Goal: Transaction & Acquisition: Purchase product/service

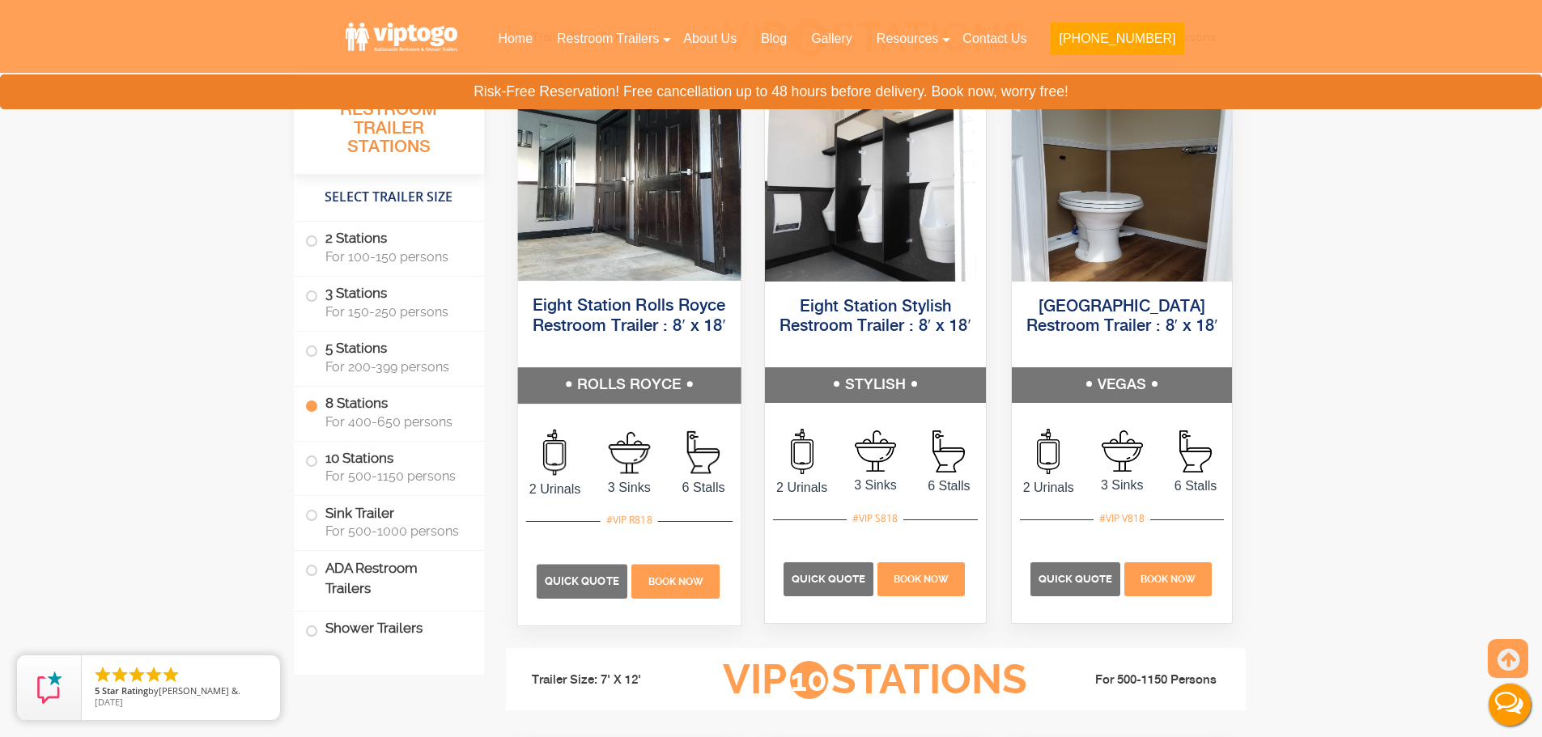
scroll to position [3156, 0]
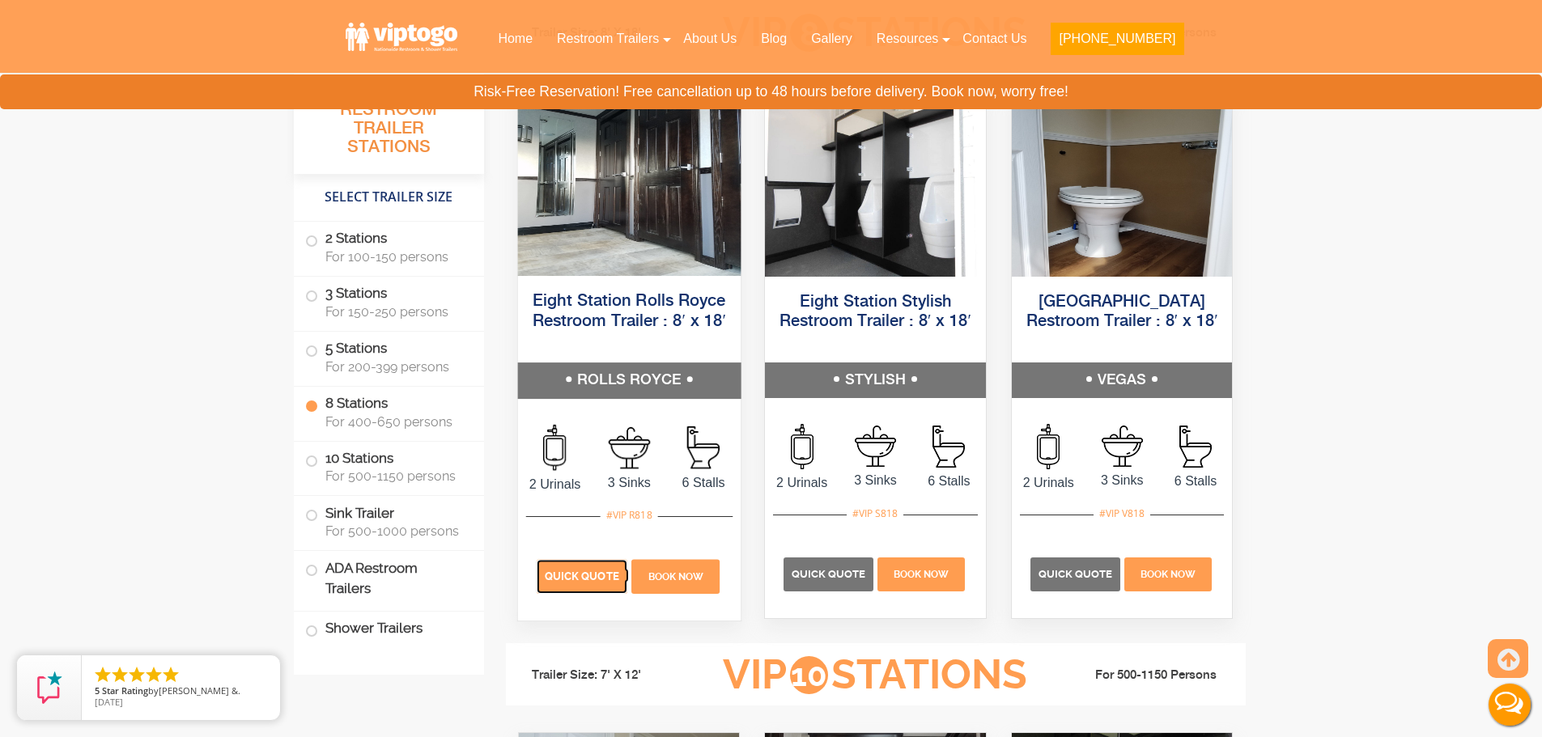
click at [589, 582] on span "Quick Quote" at bounding box center [581, 576] width 74 height 12
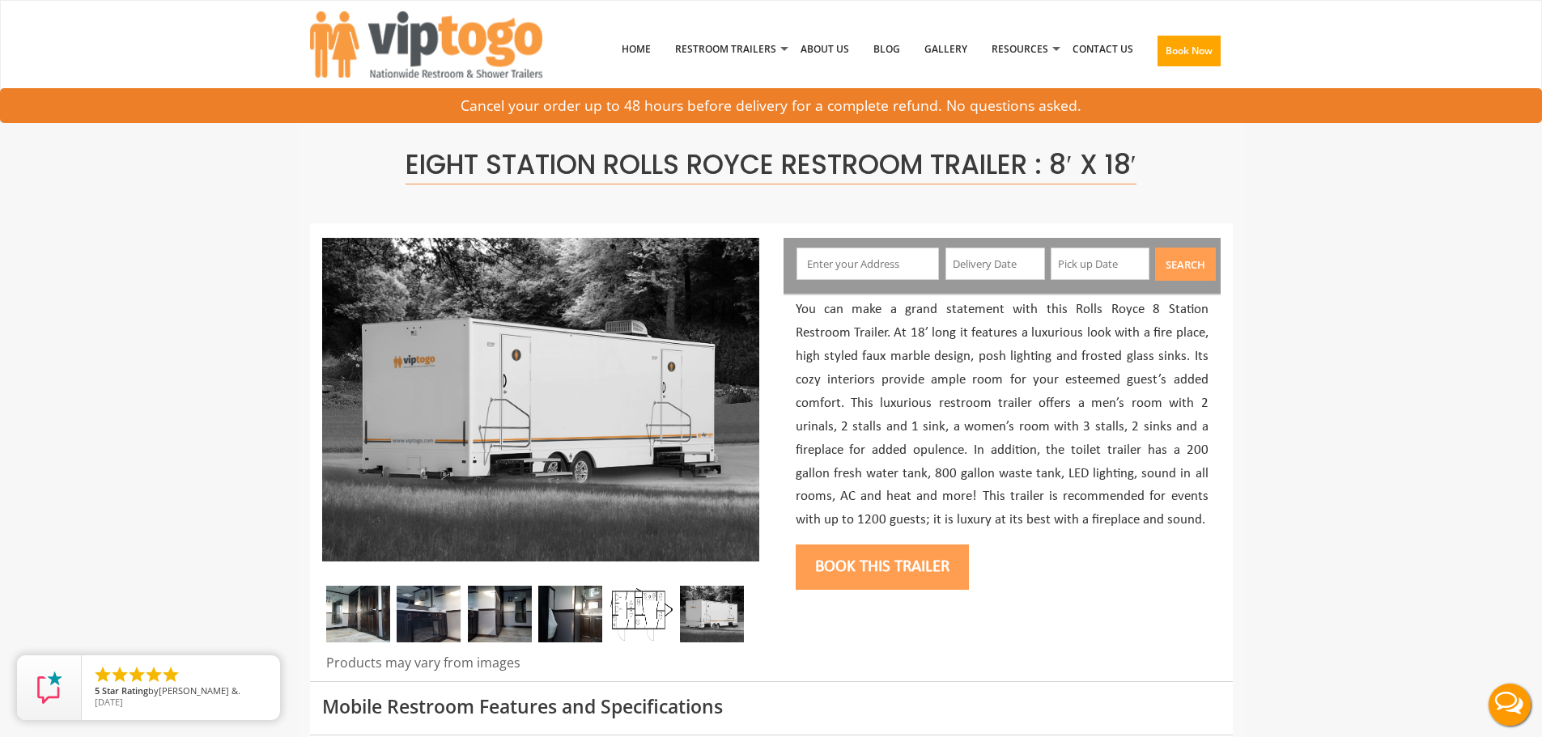
click at [914, 269] on input "text" at bounding box center [867, 264] width 142 height 32
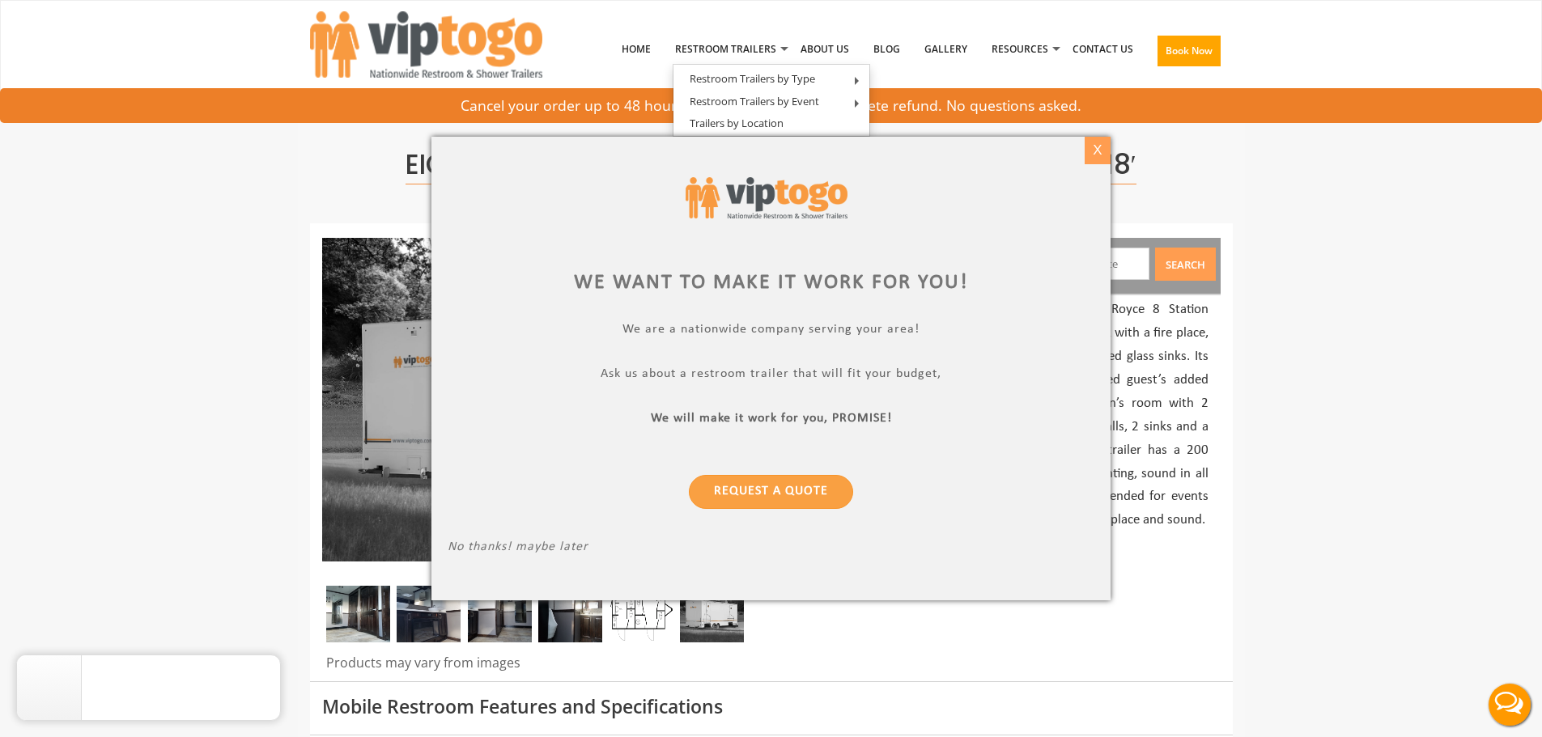
click at [1105, 147] on div "X" at bounding box center [1096, 151] width 25 height 28
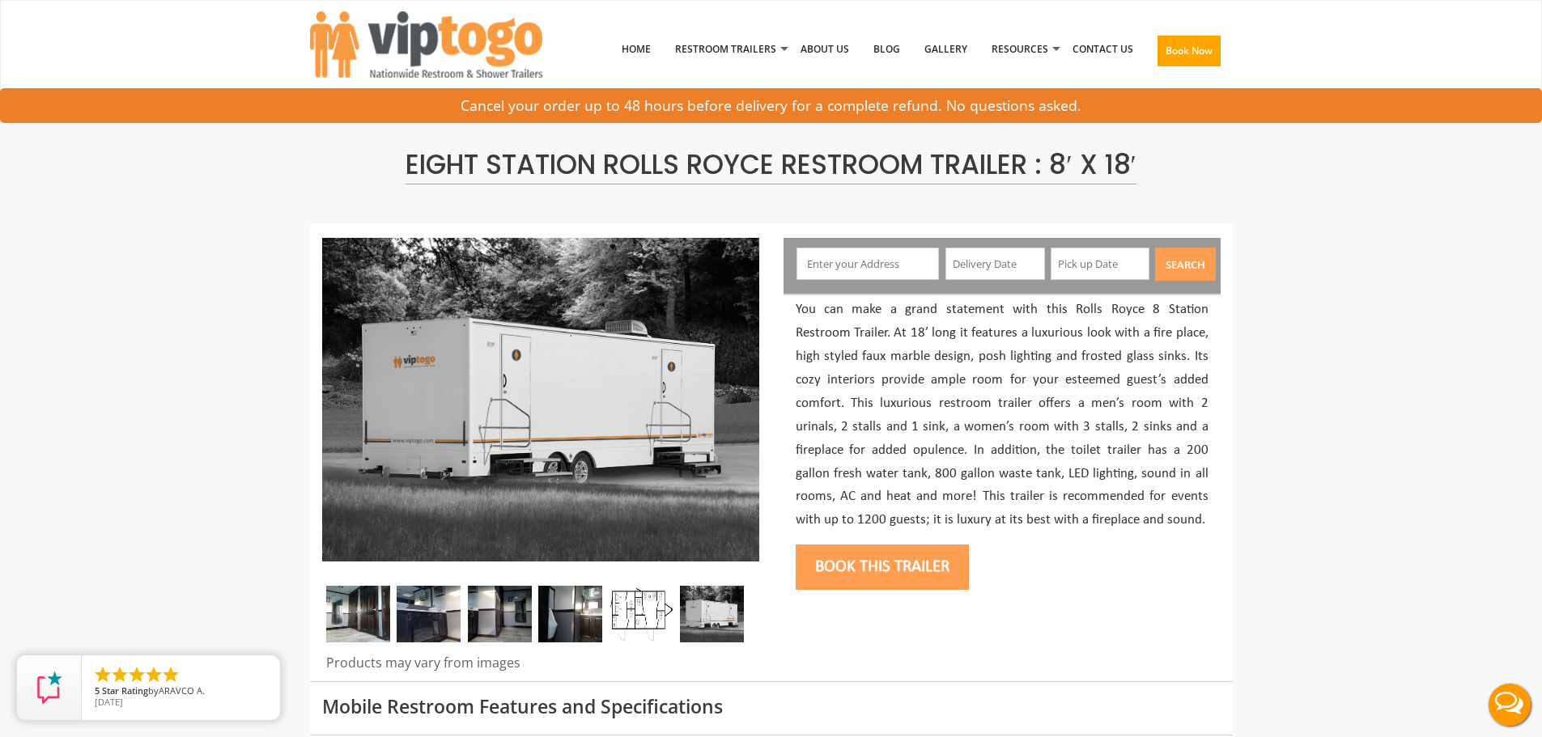
click at [894, 253] on input "text" at bounding box center [867, 264] width 142 height 32
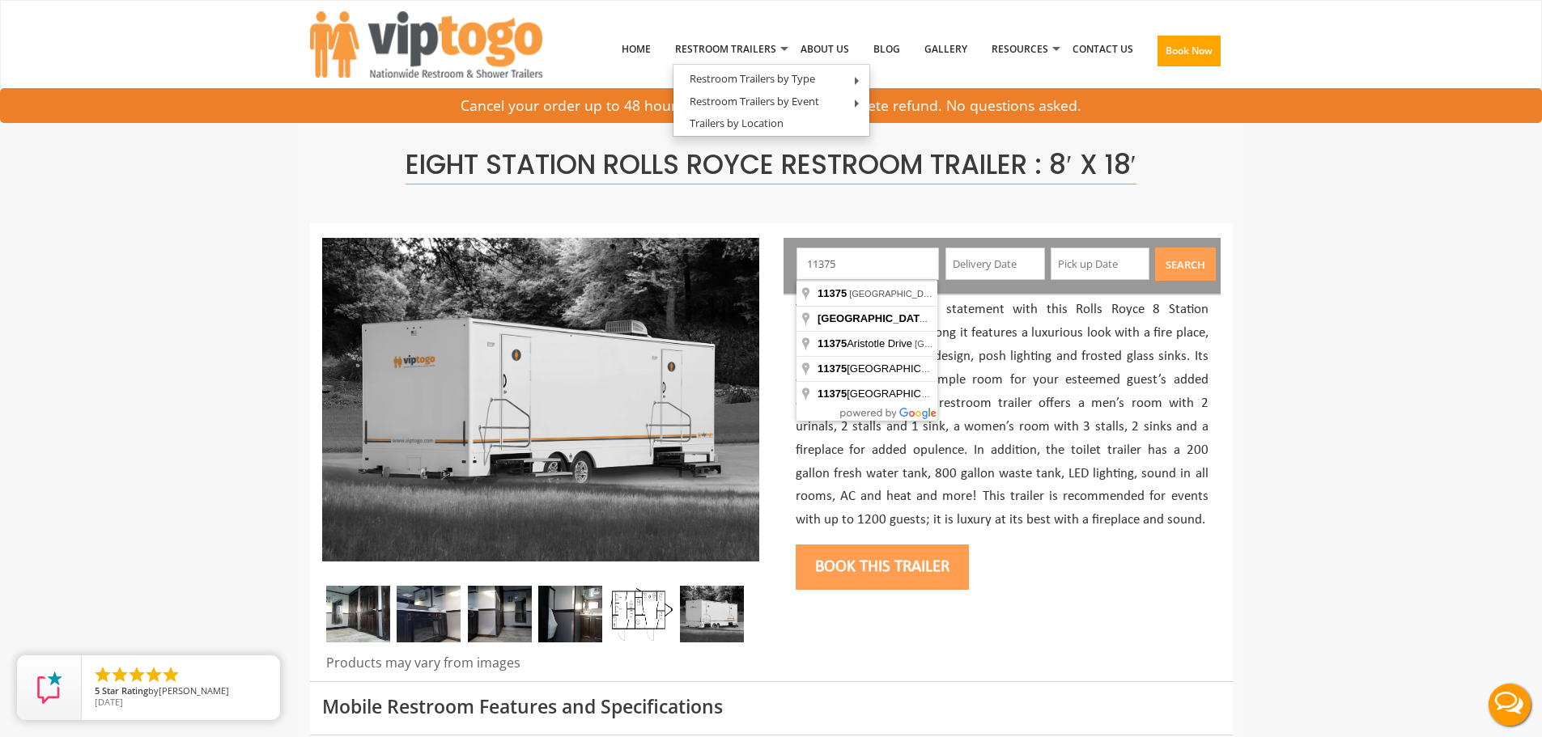
click at [1019, 261] on input "text" at bounding box center [995, 264] width 100 height 32
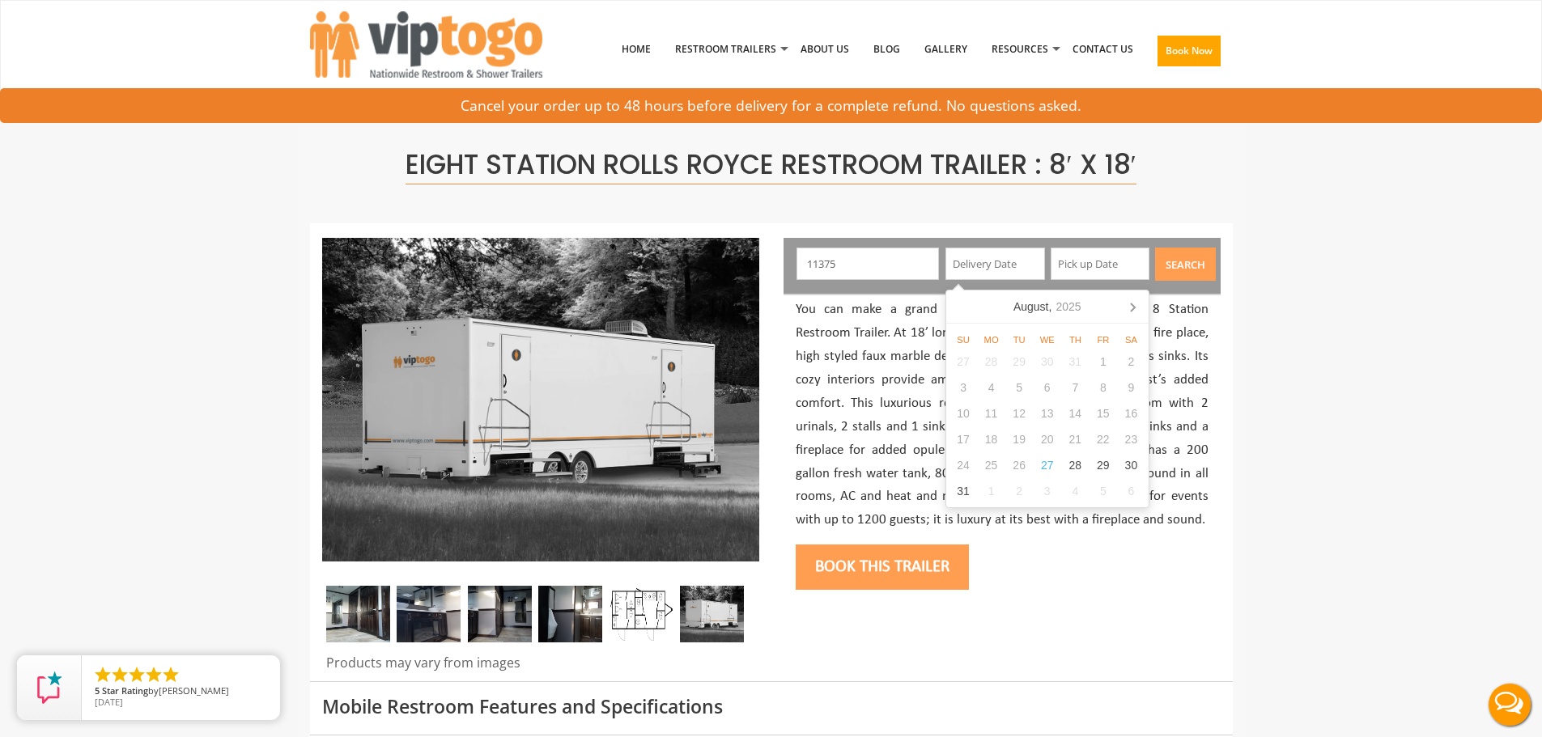
click at [884, 265] on input "11375" at bounding box center [867, 264] width 142 height 32
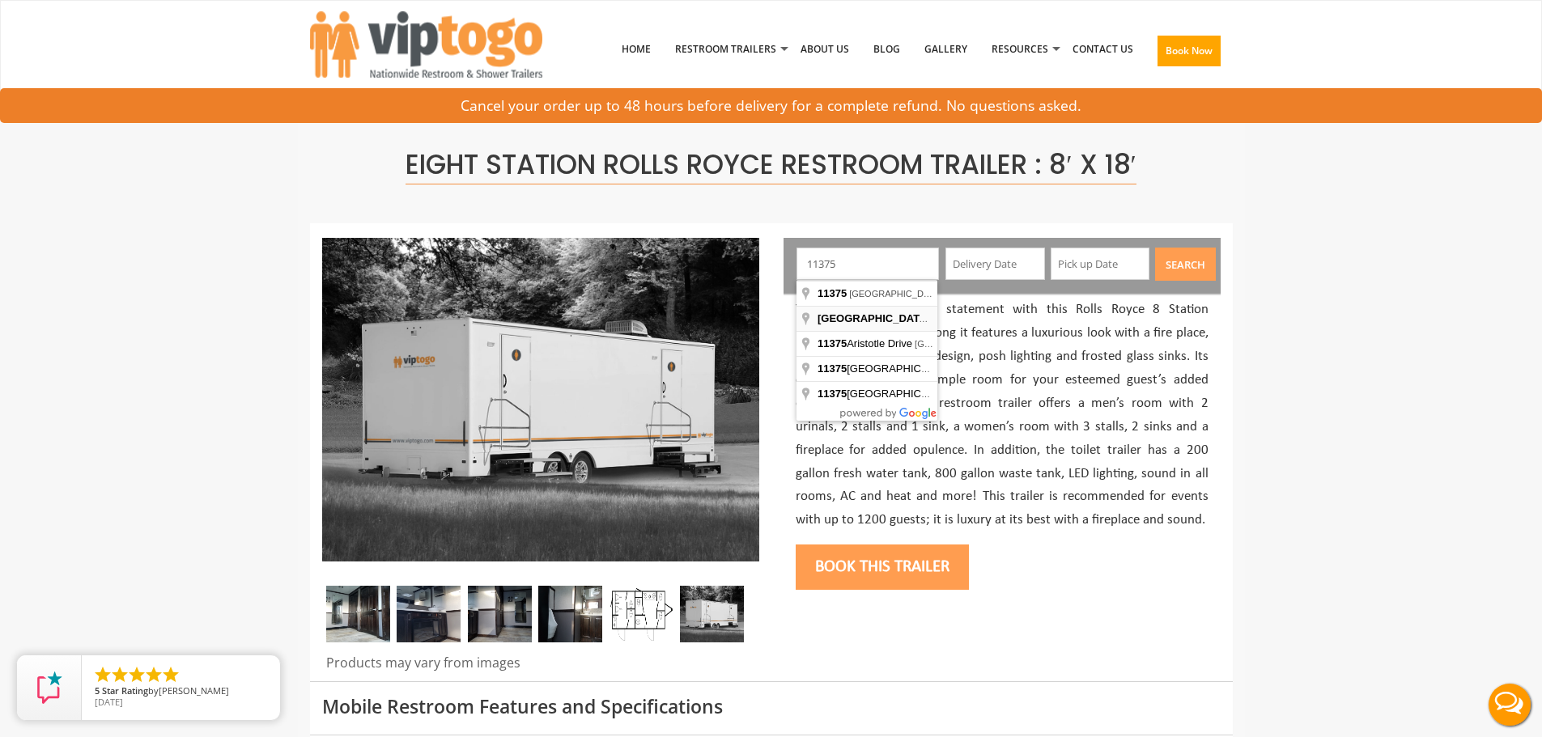
type input "[GEOGRAPHIC_DATA], [GEOGRAPHIC_DATA], [GEOGRAPHIC_DATA], [GEOGRAPHIC_DATA]"
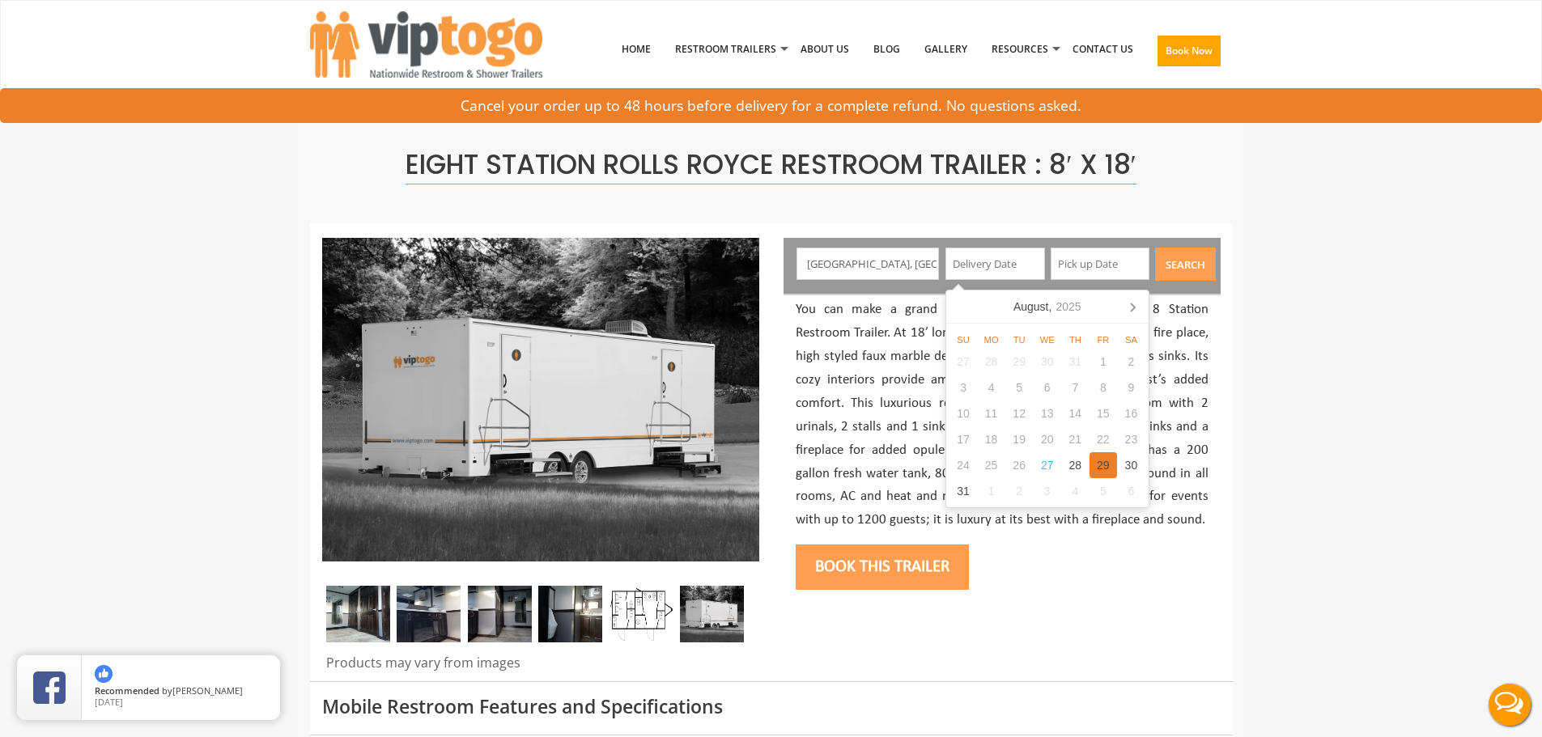
click at [1108, 464] on div "29" at bounding box center [1103, 465] width 28 height 26
type input "[DATE]"
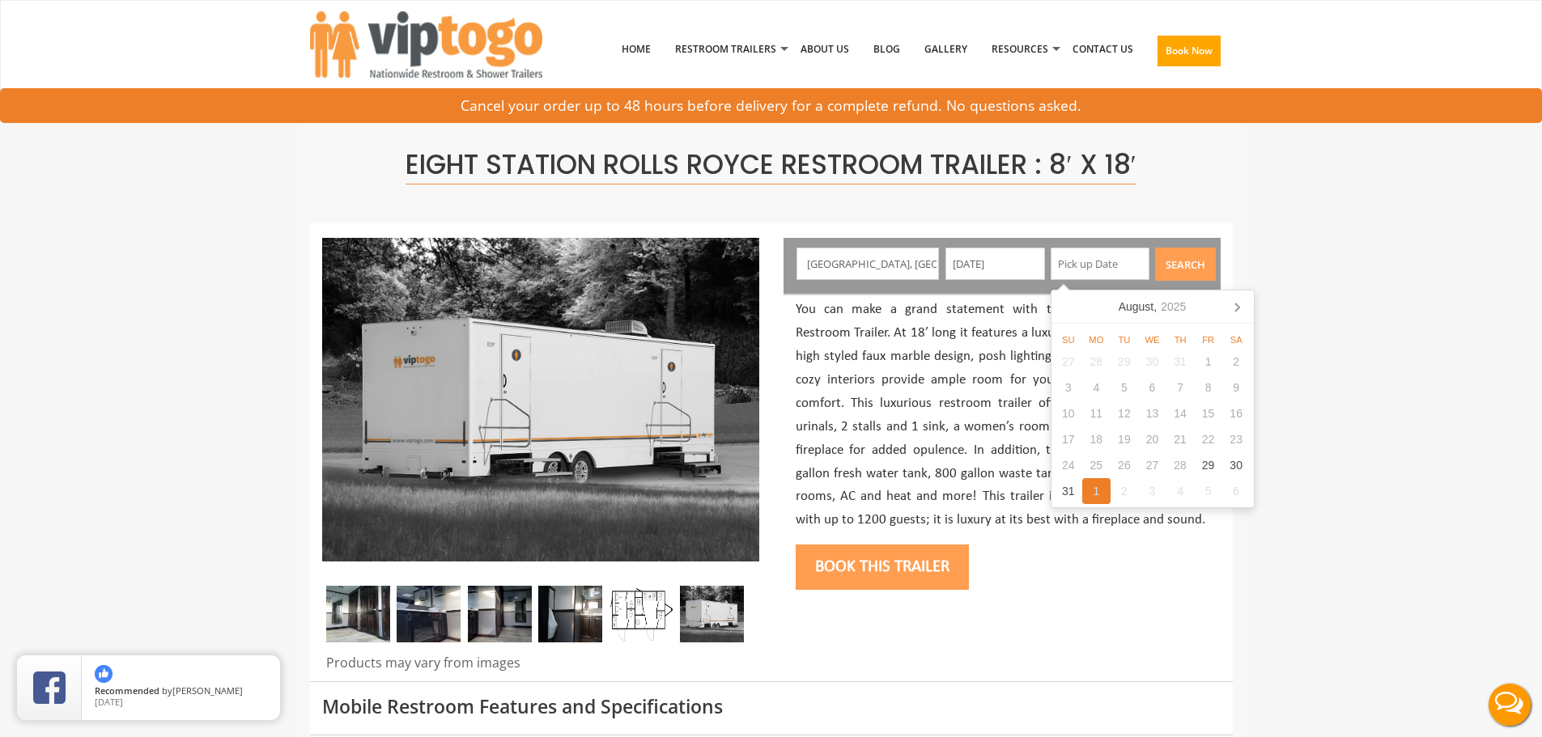
click at [1097, 484] on div "1" at bounding box center [1096, 491] width 28 height 26
type input "[DATE]"
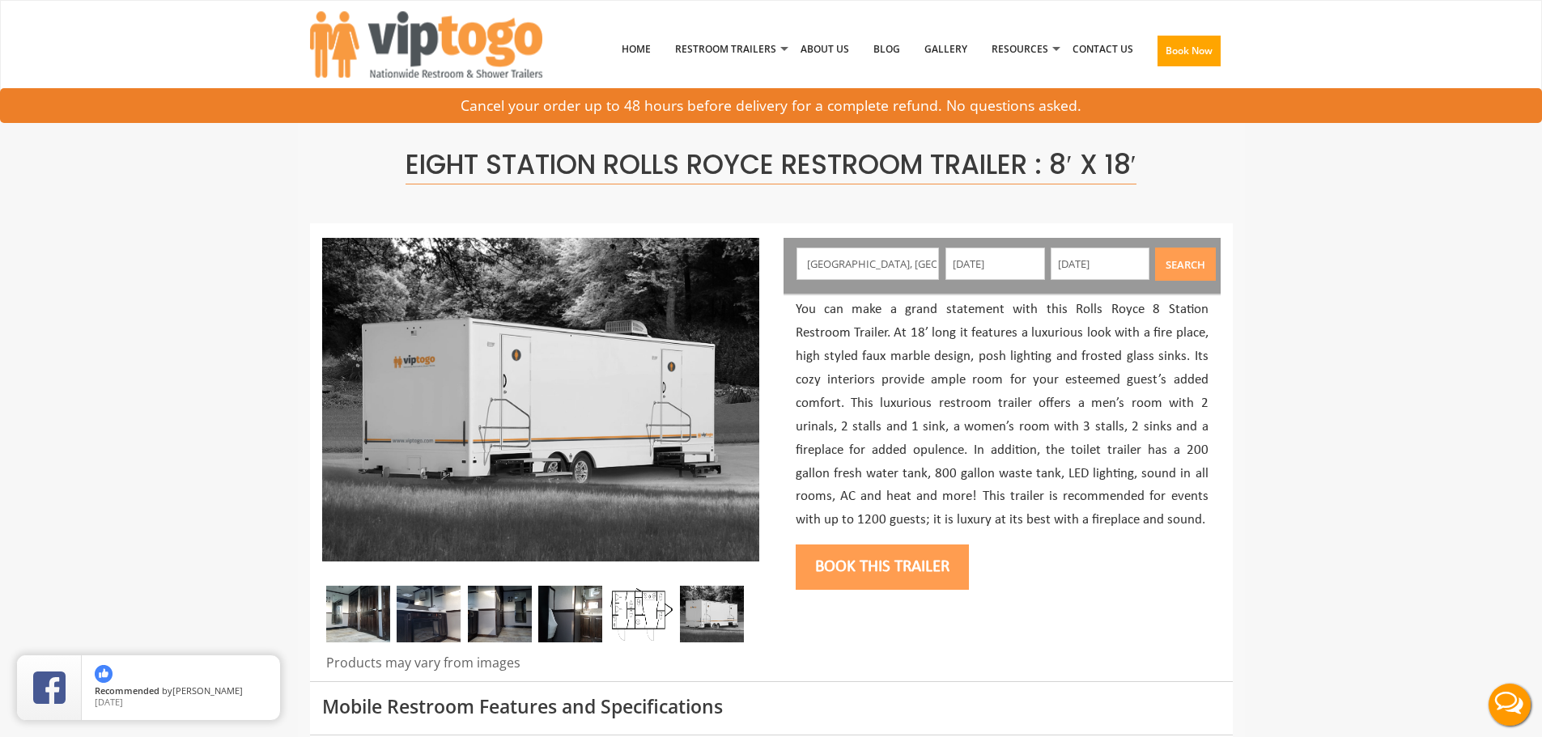
click at [1164, 237] on div at bounding box center [771, 452] width 923 height 457
drag, startPoint x: 1173, startPoint y: 265, endPoint x: 1160, endPoint y: 278, distance: 18.9
click at [1173, 265] on button "Search" at bounding box center [1185, 264] width 61 height 33
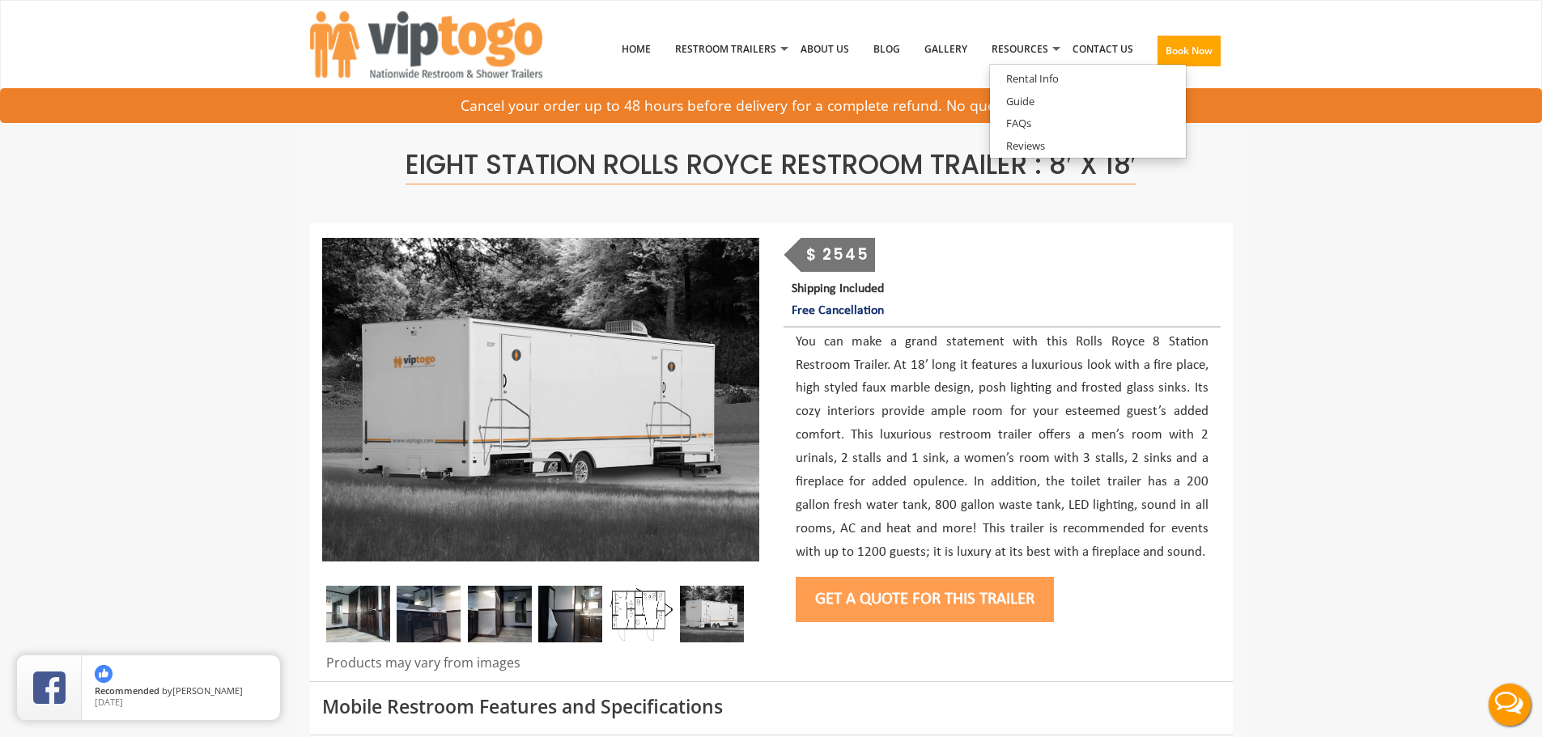
click at [978, 592] on button "Get a Quote for this Trailer" at bounding box center [924, 599] width 258 height 45
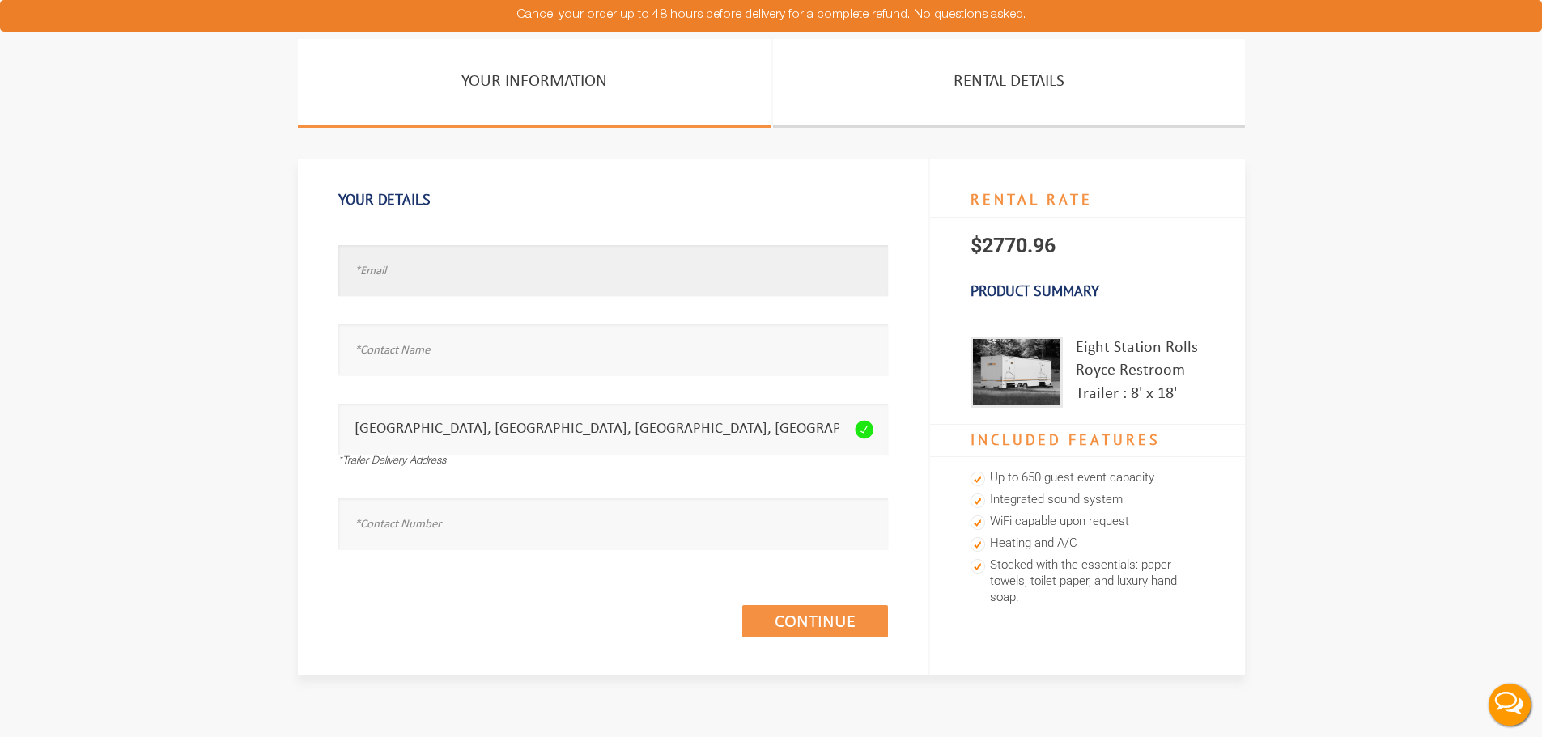
click at [460, 265] on input "text" at bounding box center [612, 270] width 549 height 51
type input "michelleo@johntogo.com"
click at [479, 355] on input "text" at bounding box center [612, 349] width 549 height 51
type input "michelle"
click at [498, 562] on div "Continue (1/3)" at bounding box center [612, 604] width 549 height 93
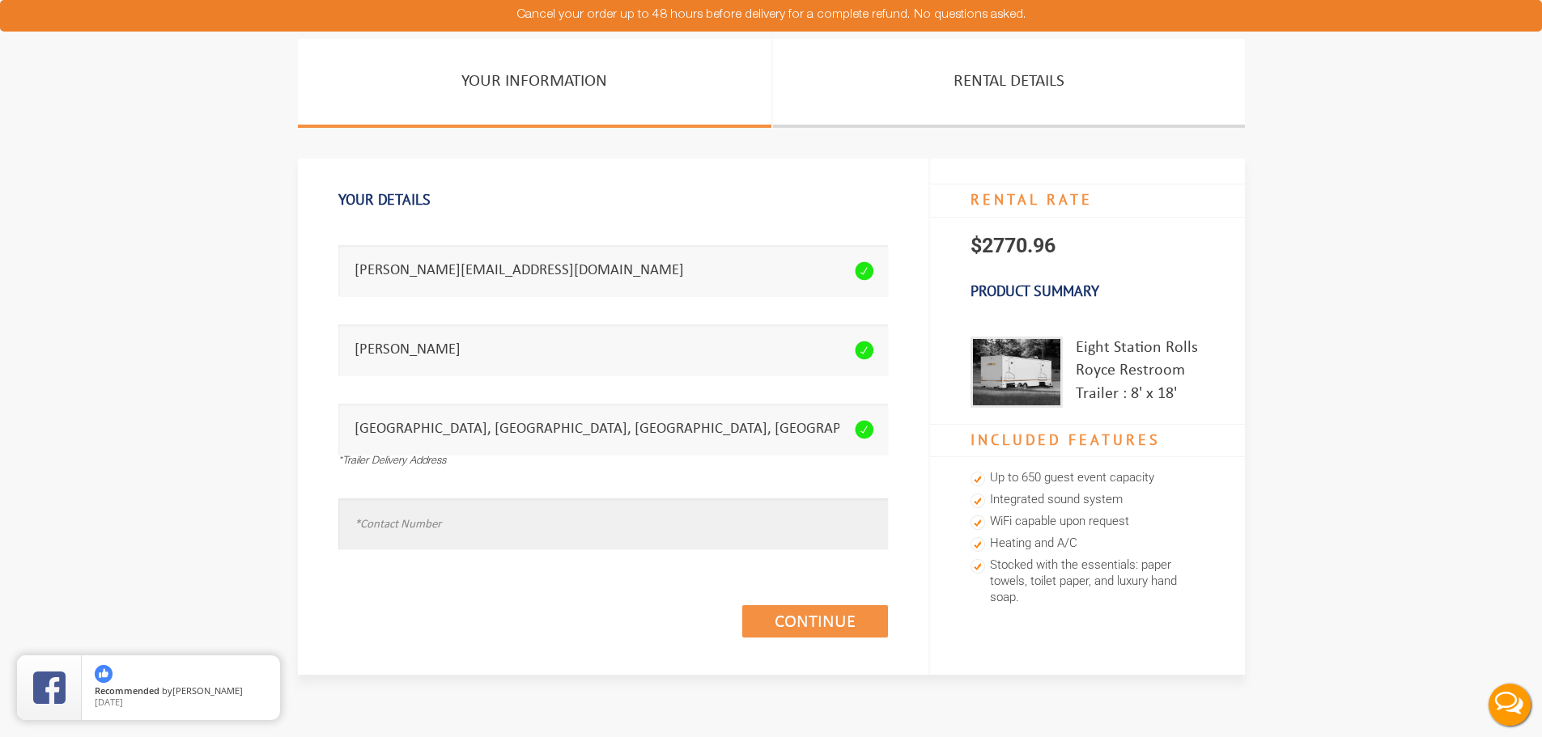
click at [506, 513] on input "text" at bounding box center [612, 523] width 549 height 51
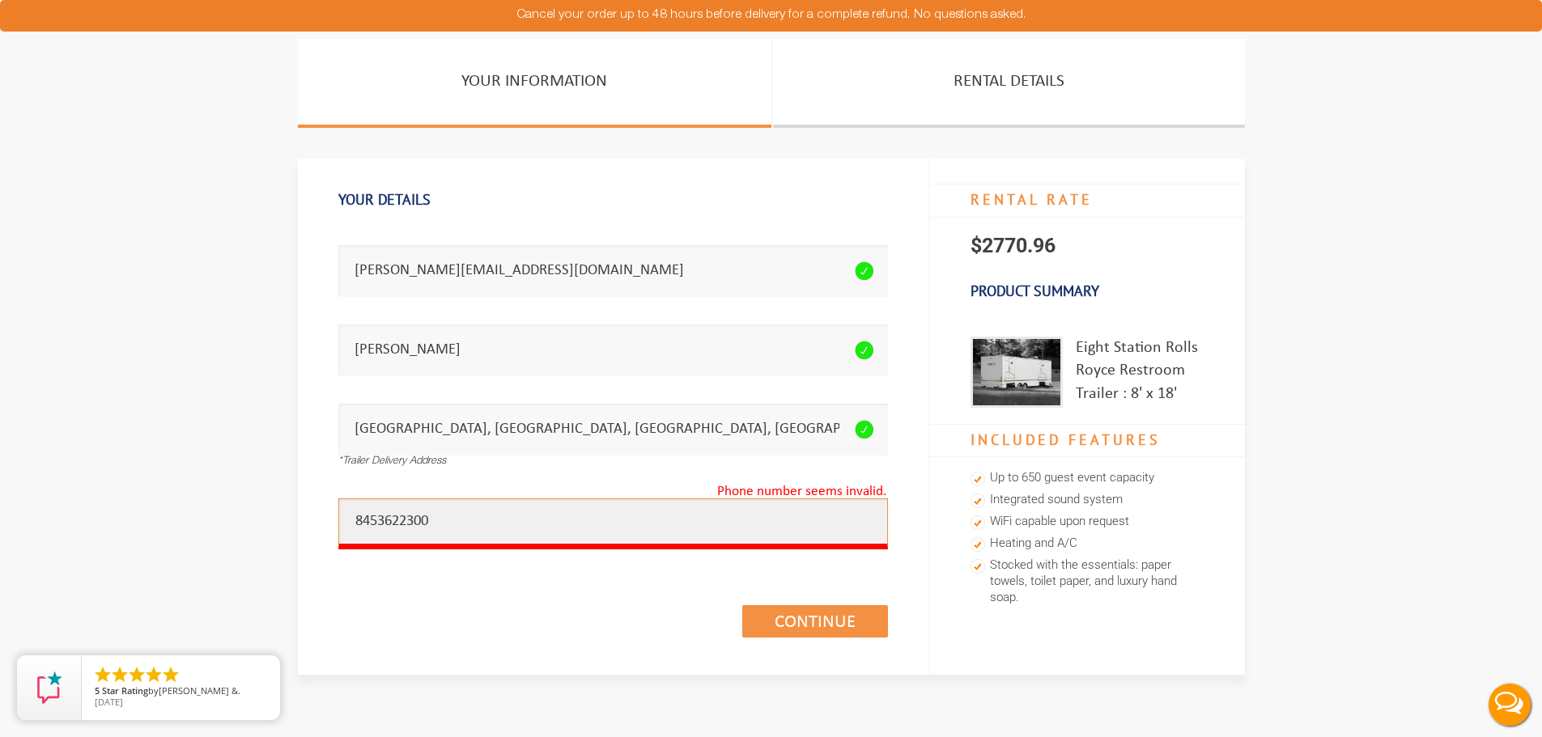
type input "8453622300"
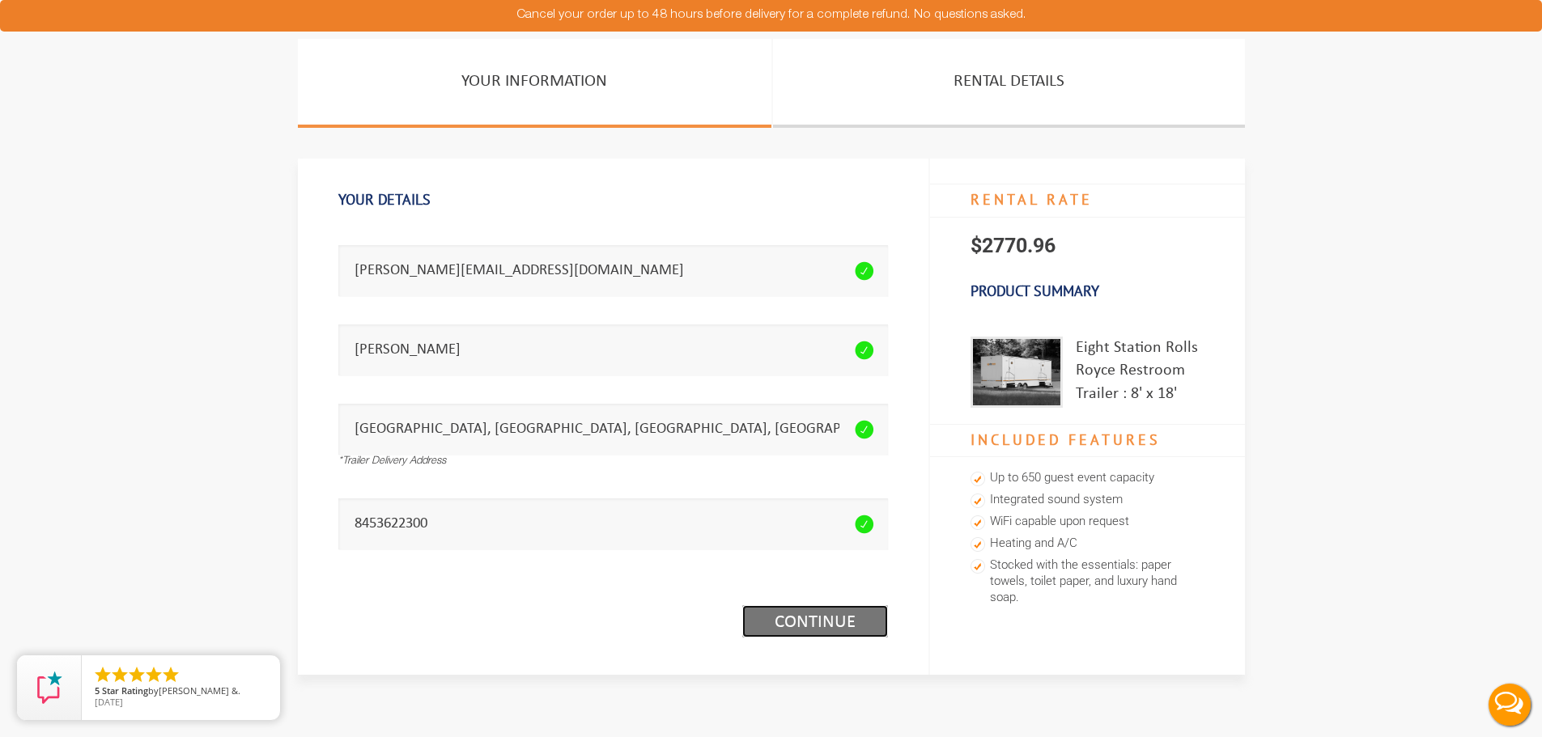
click at [821, 620] on link "Continue (1/3)" at bounding box center [815, 621] width 146 height 32
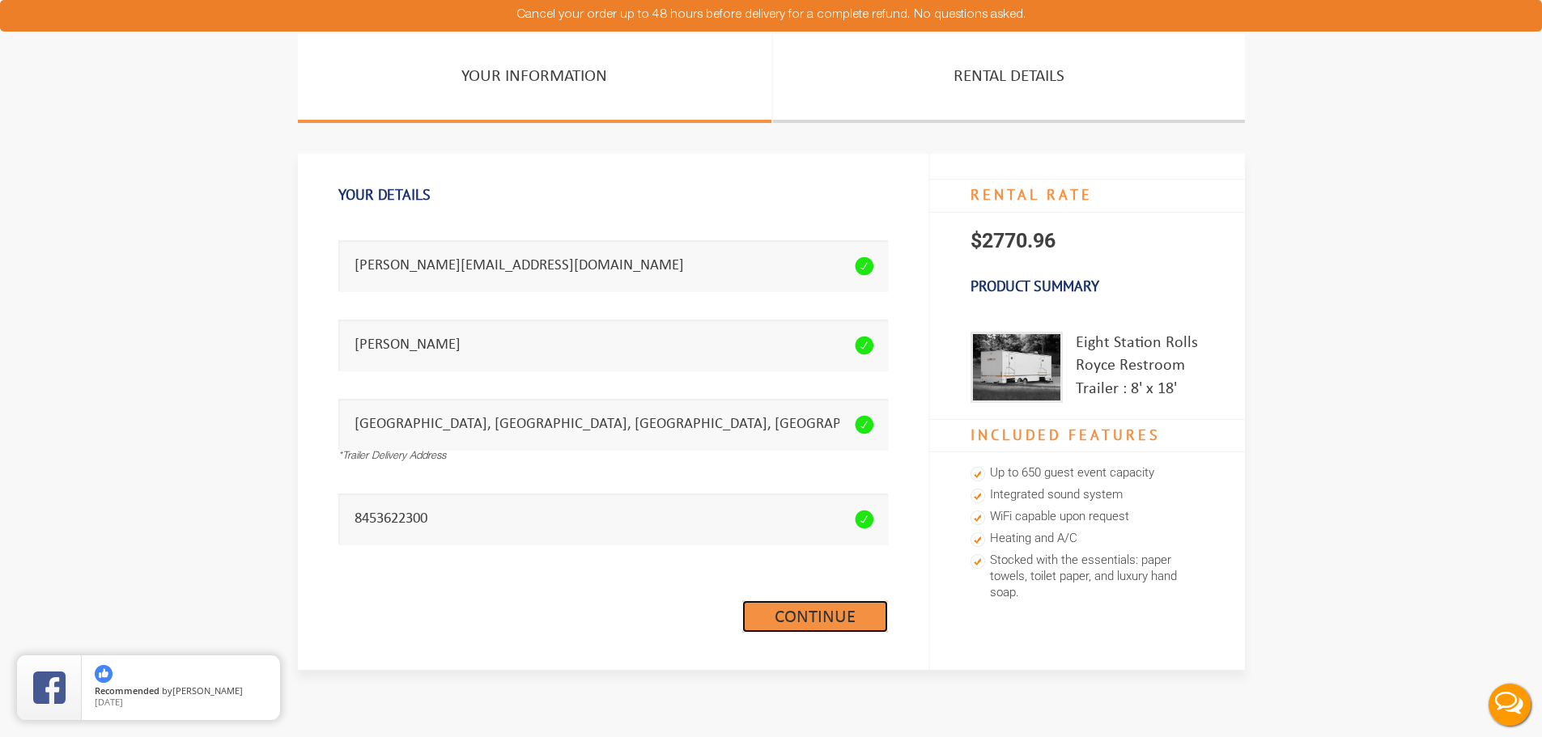
scroll to position [152, 0]
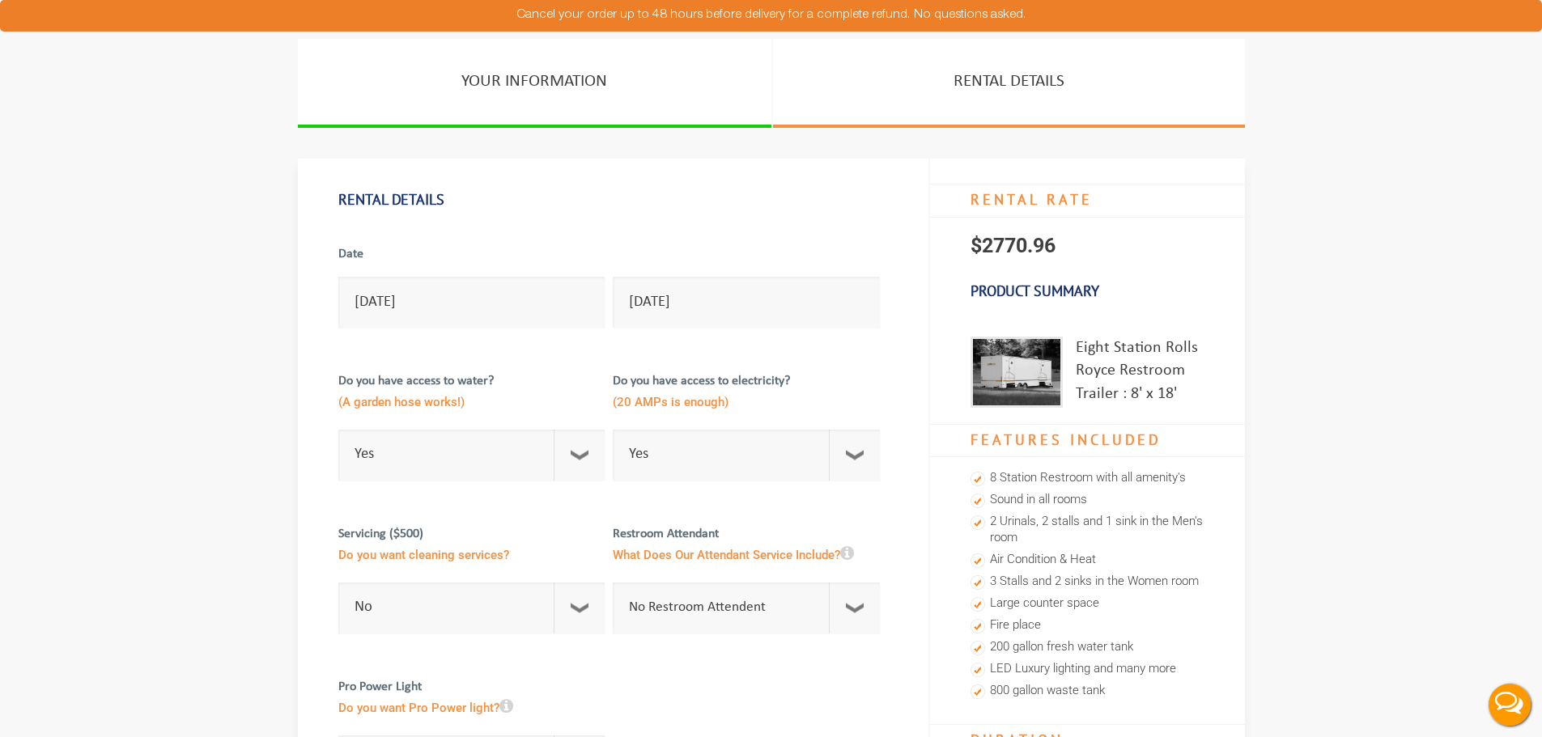
scroll to position [647, 0]
